Goal: Task Accomplishment & Management: Use online tool/utility

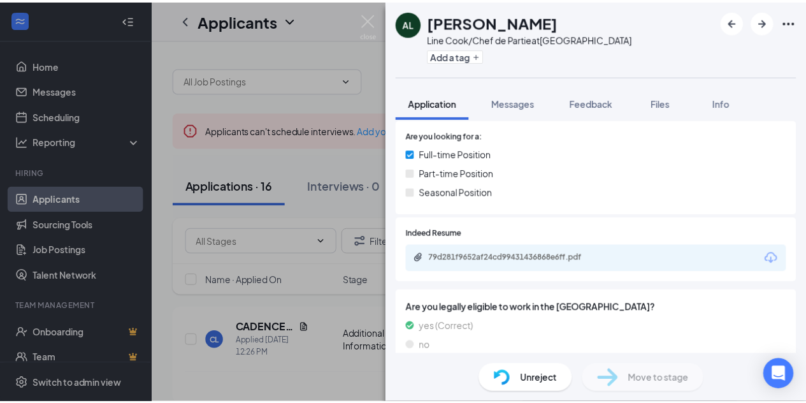
scroll to position [280, 0]
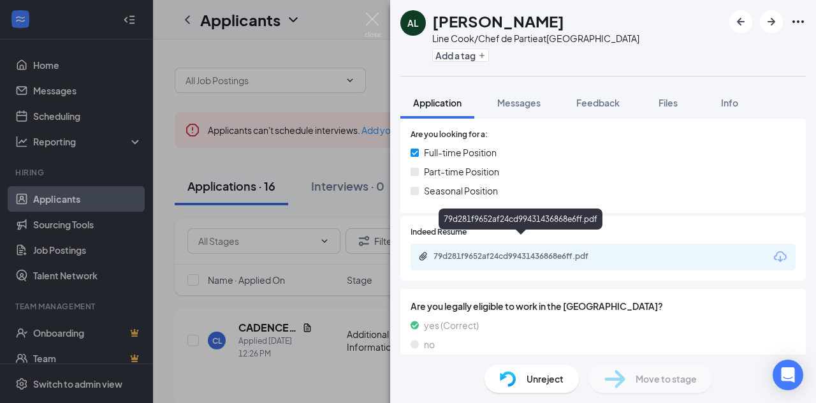
click at [515, 251] on div "79d281f9652af24cd99431436868e6ff.pdf" at bounding box center [522, 256] width 178 height 10
click at [372, 19] on img at bounding box center [372, 25] width 16 height 25
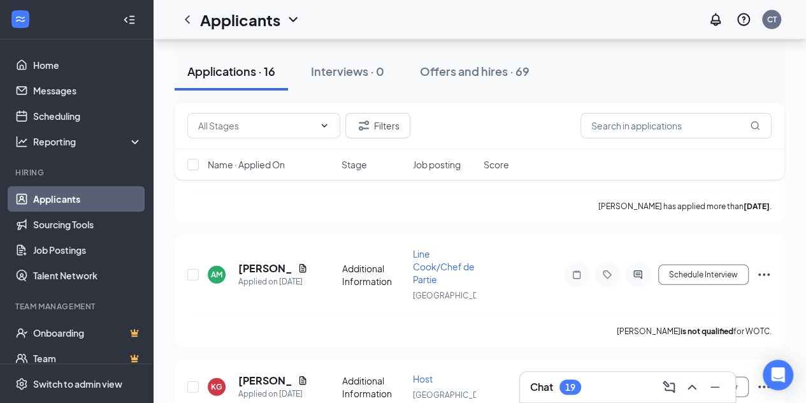
scroll to position [1489, 0]
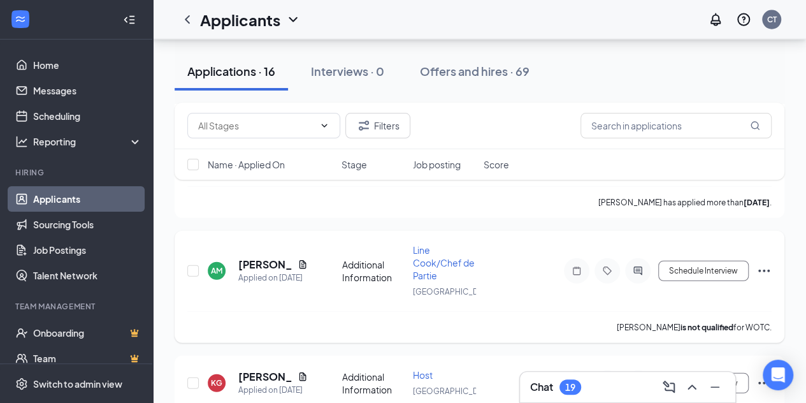
click at [432, 243] on div "Line Cook/Chef de Partie" at bounding box center [444, 262] width 63 height 38
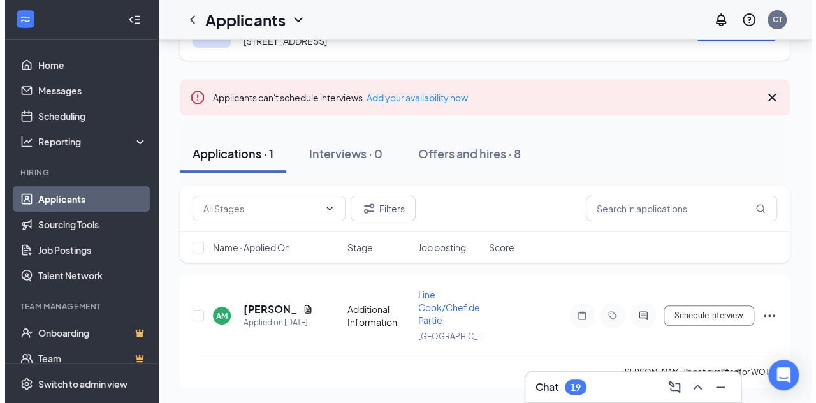
scroll to position [68, 0]
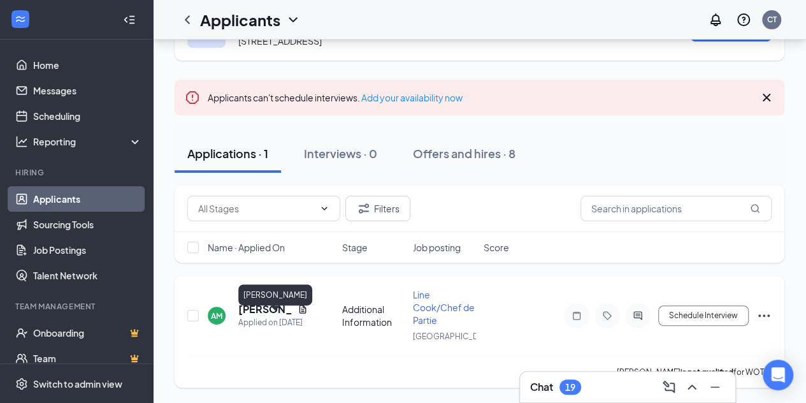
click at [246, 307] on h5 "[PERSON_NAME]" at bounding box center [265, 309] width 54 height 14
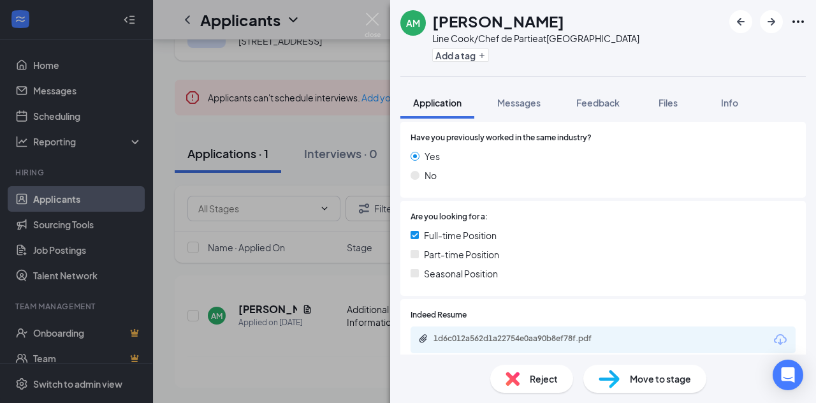
scroll to position [185, 0]
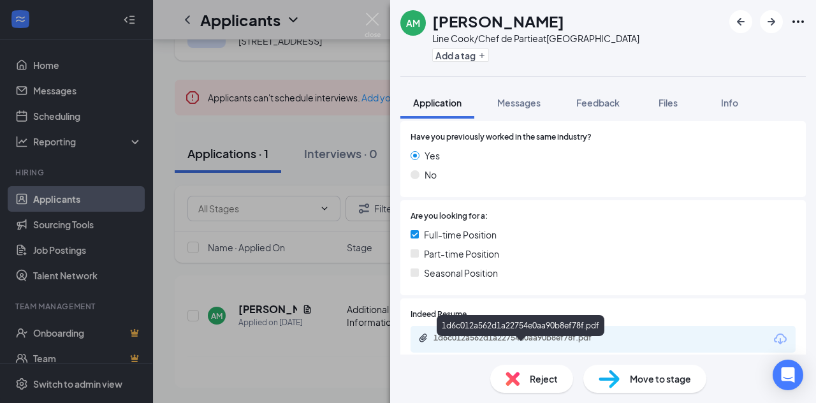
click at [479, 340] on div "1d6c012a562d1a22754e0aa90b8ef78f.pdf" at bounding box center [522, 338] width 178 height 10
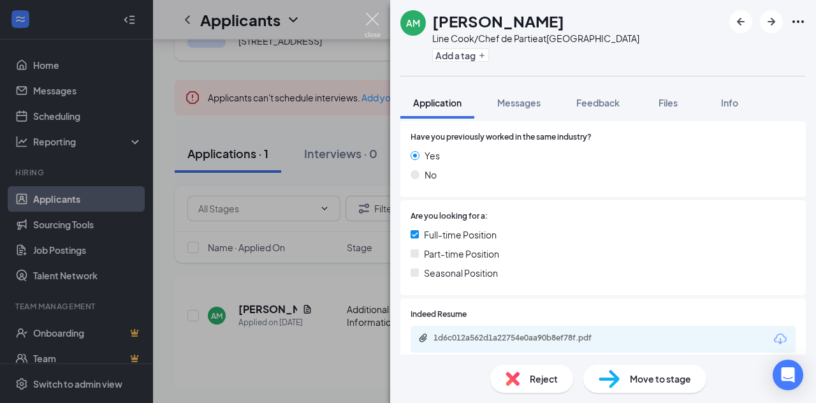
click at [373, 18] on img at bounding box center [372, 25] width 16 height 25
